Goal: Navigation & Orientation: Find specific page/section

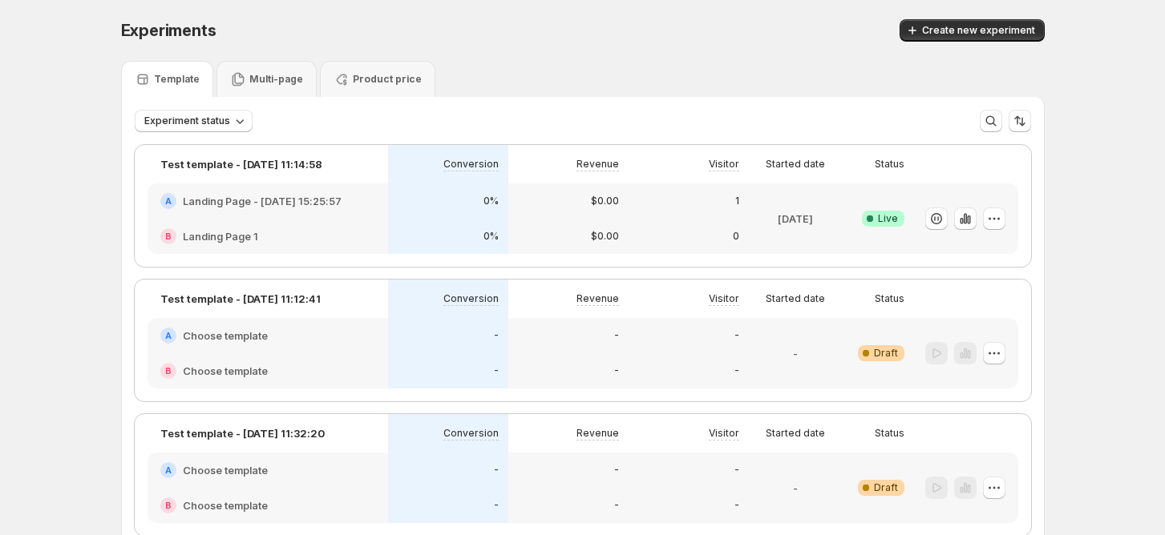
scroll to position [15, 0]
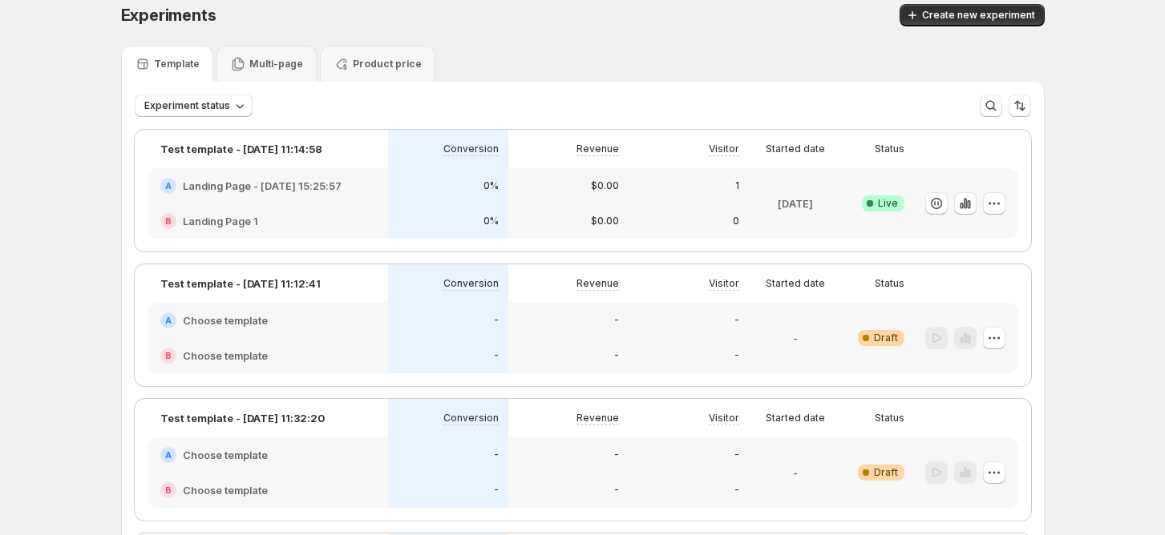
click at [681, 168] on div "1" at bounding box center [688, 185] width 120 height 35
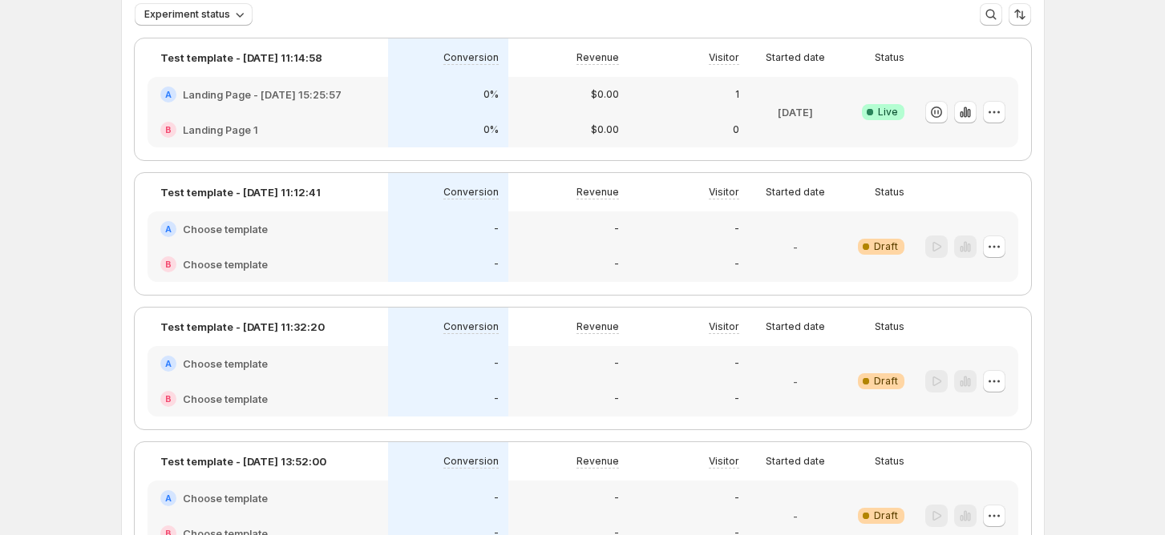
click at [671, 102] on div "1" at bounding box center [688, 94] width 120 height 35
click at [717, 112] on div "1" at bounding box center [688, 94] width 120 height 35
click at [963, 120] on icon "button" at bounding box center [965, 112] width 16 height 16
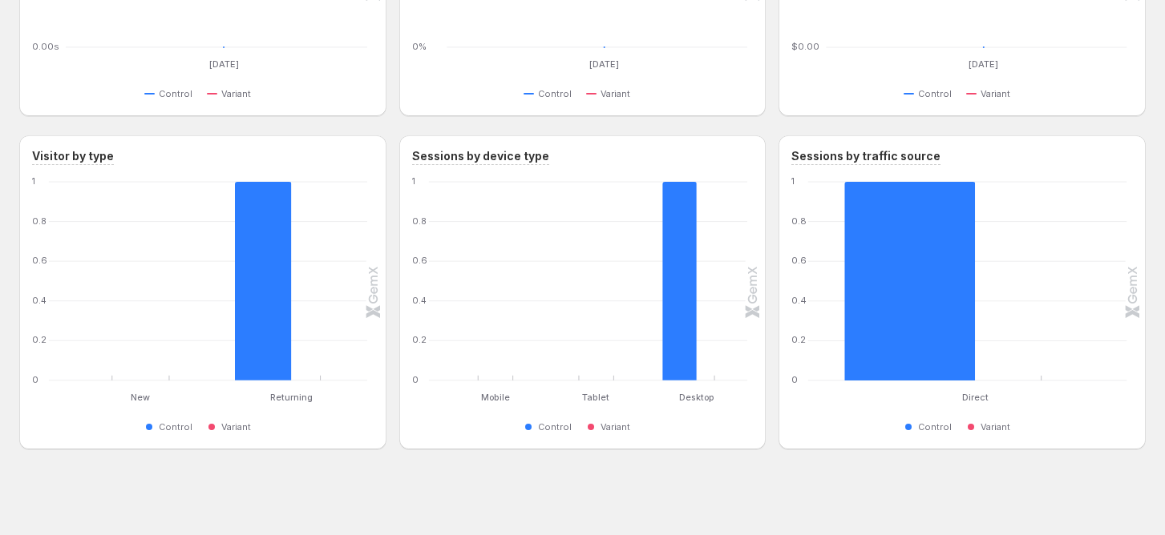
scroll to position [742, 0]
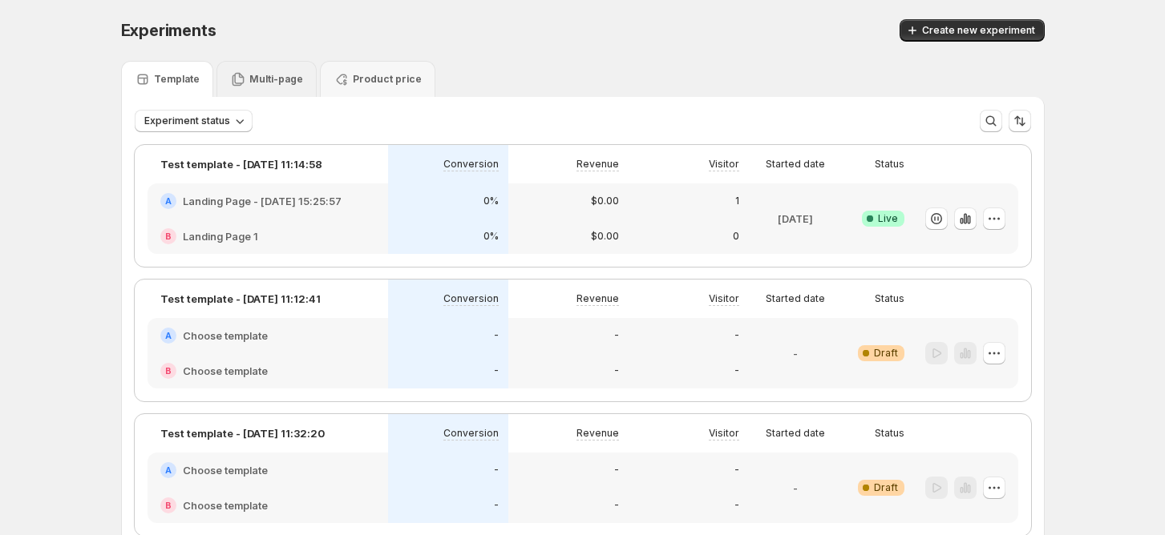
click at [277, 87] on div "Multi-page" at bounding box center [266, 79] width 100 height 36
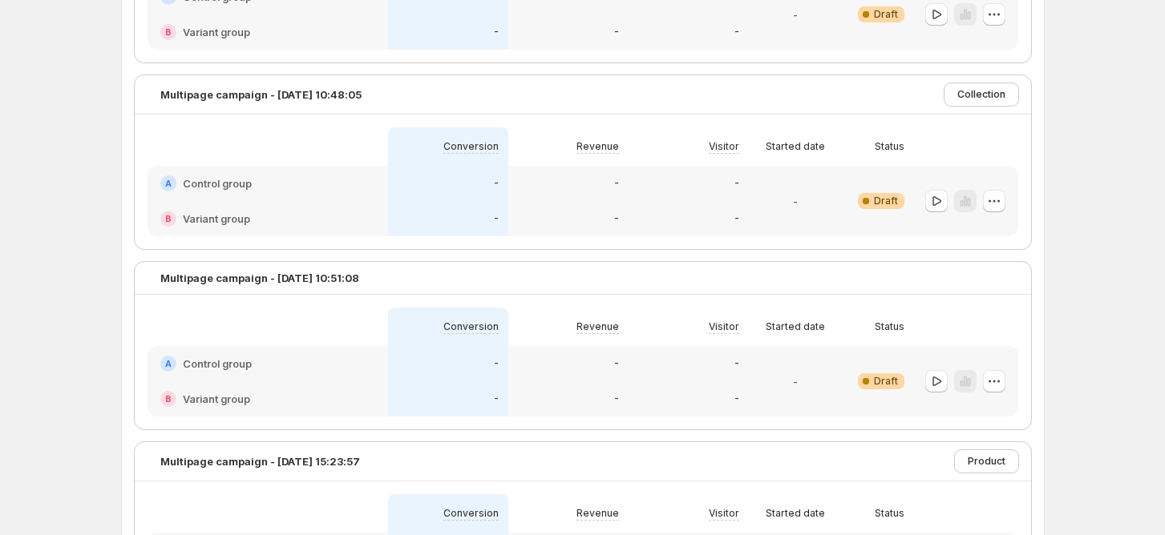
scroll to position [183, 0]
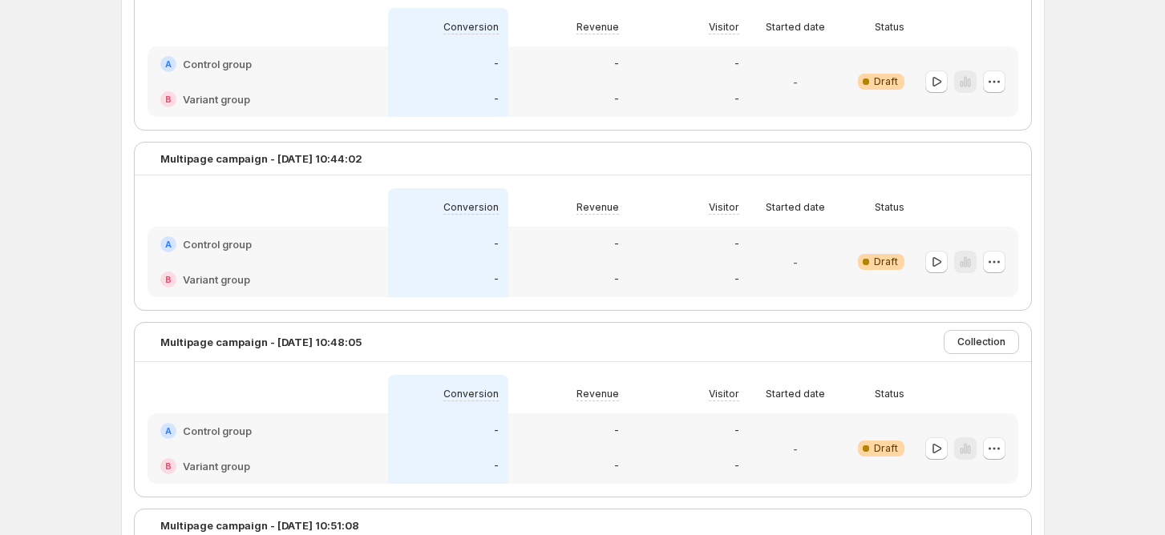
click at [672, 265] on div "-" at bounding box center [688, 279] width 120 height 35
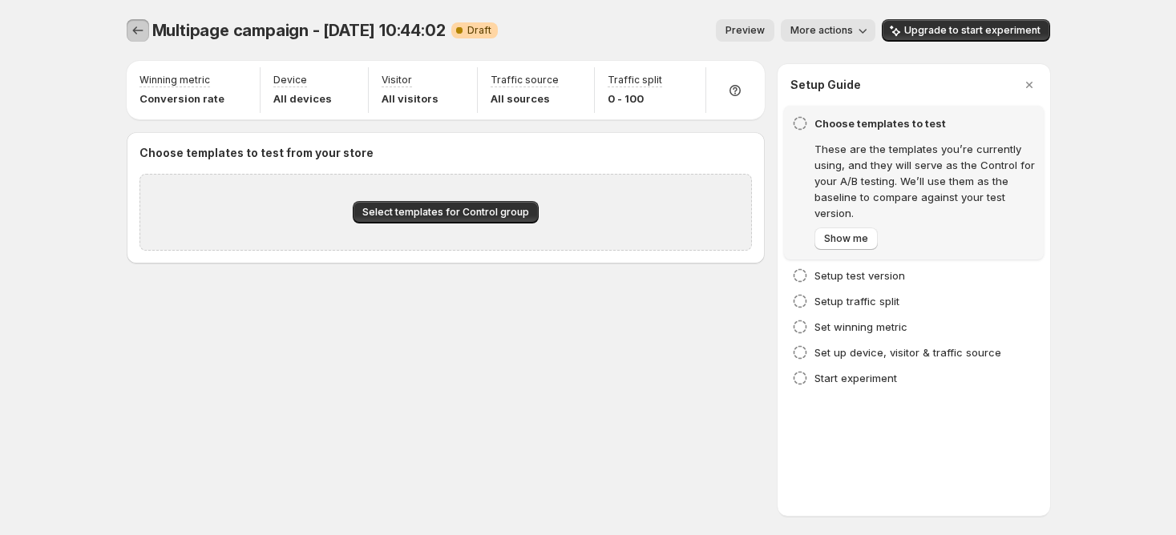
click at [144, 29] on icon "Experiments" at bounding box center [138, 30] width 16 height 16
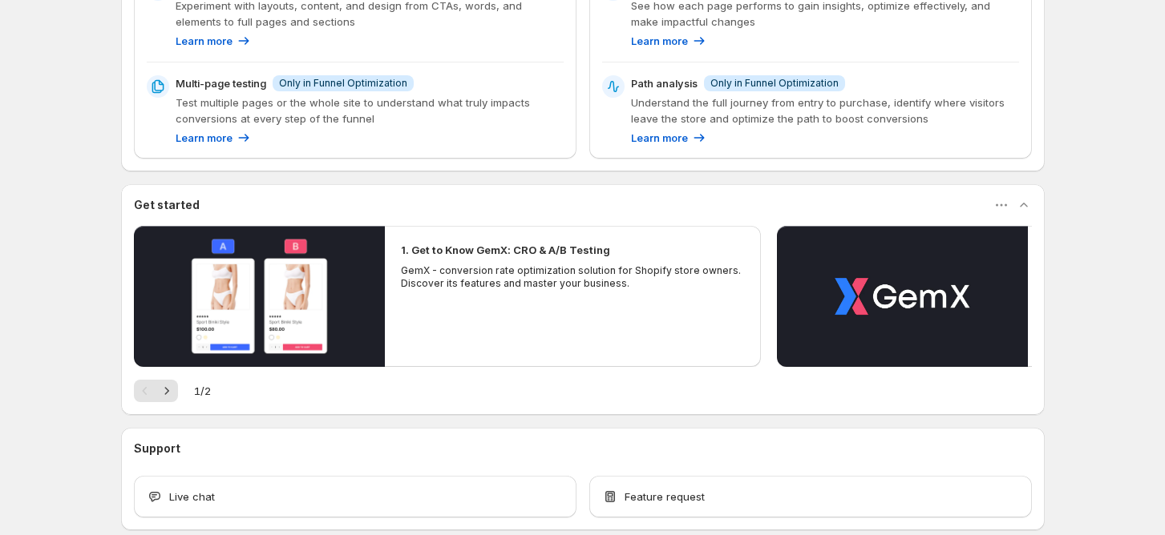
scroll to position [377, 0]
